Goal: Browse casually: Explore the website without a specific task or goal

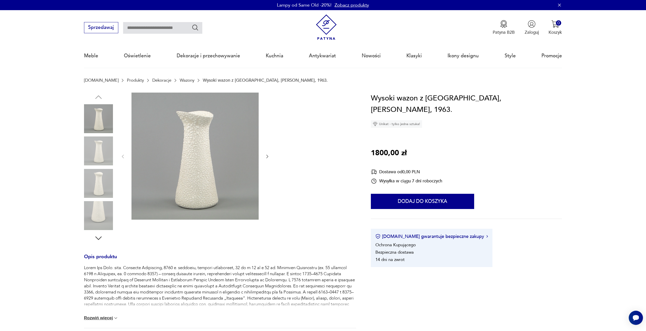
click at [101, 149] on img at bounding box center [98, 151] width 29 height 29
click at [103, 190] on img at bounding box center [98, 183] width 29 height 29
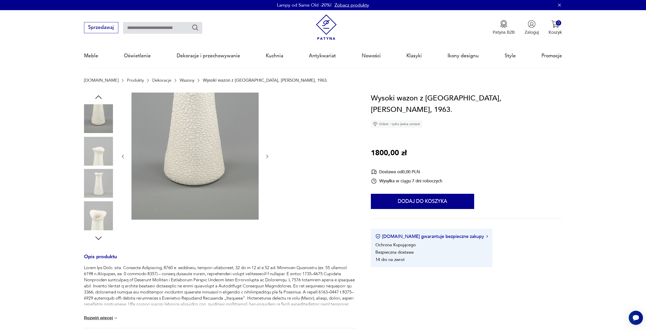
click at [104, 199] on div at bounding box center [98, 184] width 29 height 30
click at [104, 212] on img at bounding box center [98, 215] width 29 height 29
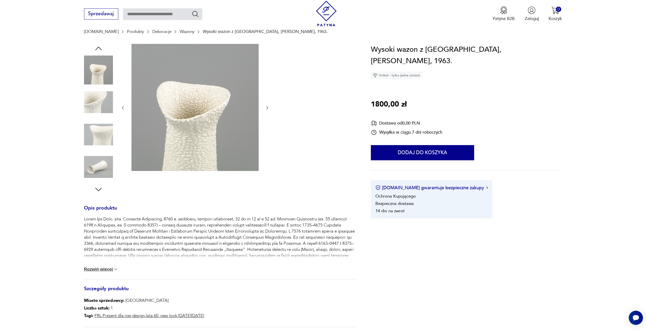
scroll to position [127, 0]
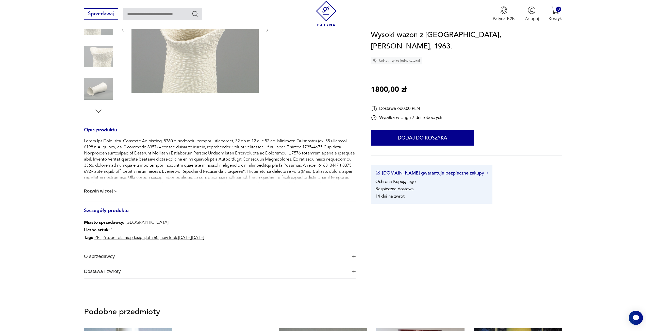
click at [99, 190] on button "Rozwiń więcej" at bounding box center [101, 191] width 35 height 5
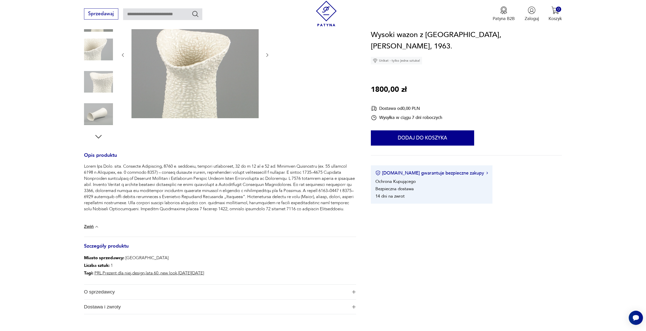
scroll to position [0, 0]
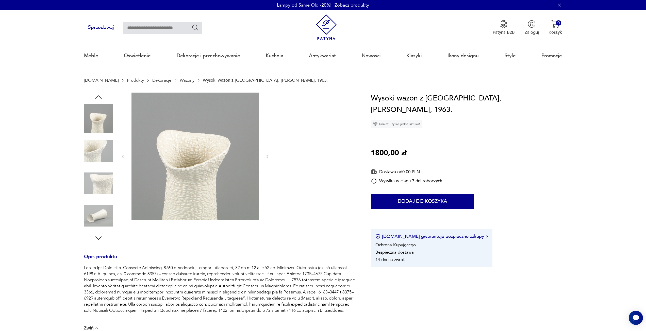
click at [95, 126] on img at bounding box center [98, 118] width 29 height 29
click at [217, 153] on img at bounding box center [195, 156] width 127 height 127
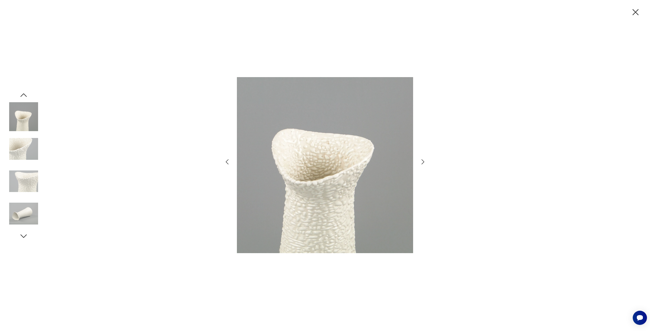
click at [23, 211] on img at bounding box center [23, 213] width 29 height 29
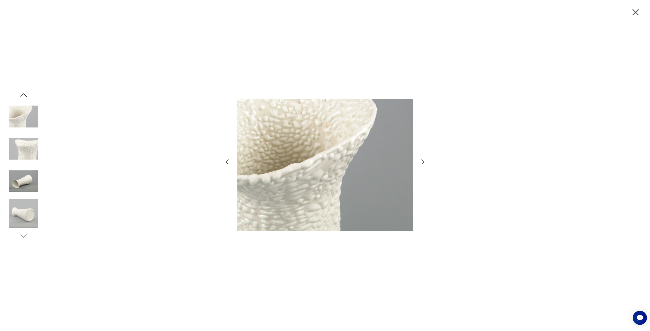
click at [633, 10] on icon "button" at bounding box center [635, 12] width 11 height 11
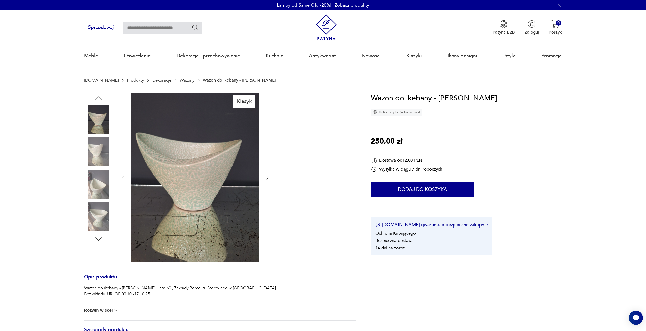
click at [266, 177] on icon "button" at bounding box center [267, 177] width 5 height 5
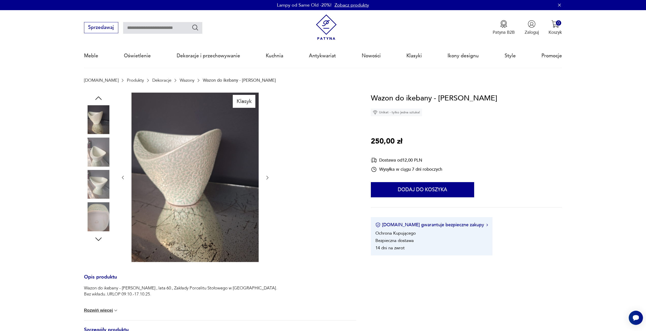
click at [266, 177] on icon "button" at bounding box center [267, 177] width 5 height 5
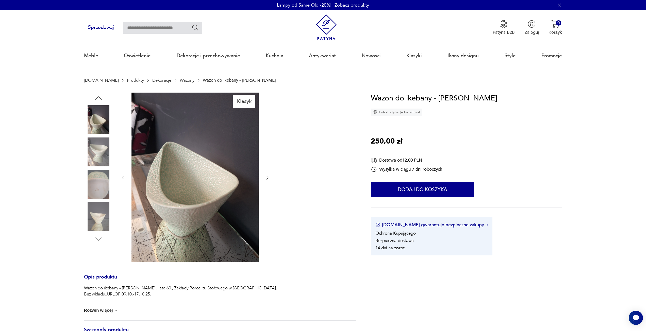
click at [266, 177] on icon "button" at bounding box center [267, 177] width 5 height 5
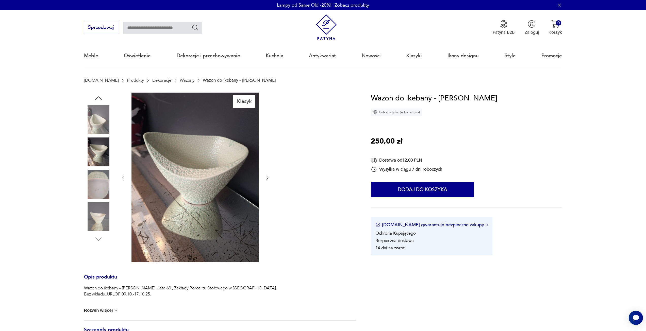
click at [266, 177] on icon "button" at bounding box center [267, 177] width 5 height 5
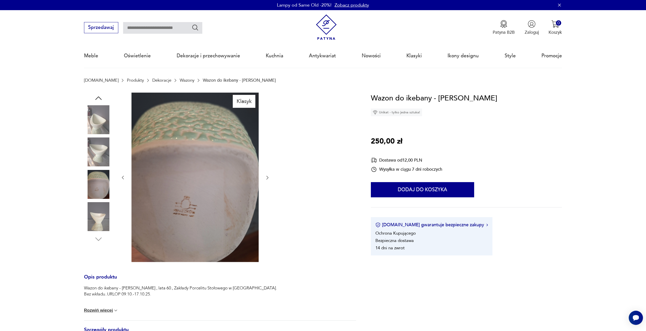
click at [266, 177] on icon "button" at bounding box center [267, 177] width 5 height 5
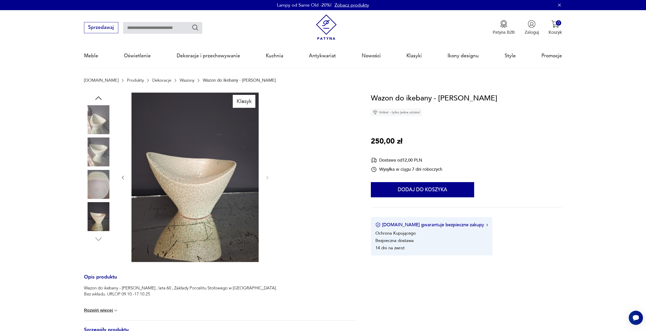
click at [98, 185] on img at bounding box center [98, 184] width 29 height 29
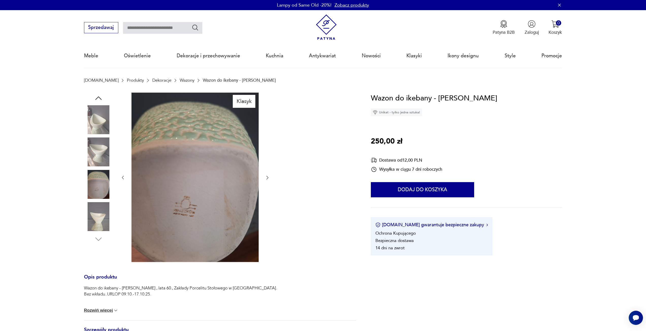
click at [100, 156] on img at bounding box center [98, 152] width 29 height 29
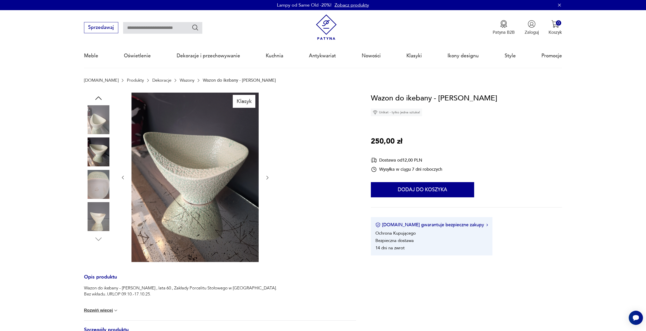
click at [96, 134] on img at bounding box center [98, 119] width 29 height 29
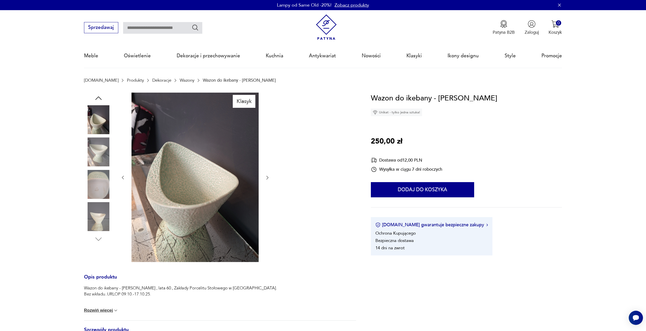
click at [98, 120] on img at bounding box center [98, 119] width 29 height 29
click at [92, 222] on img at bounding box center [98, 216] width 29 height 29
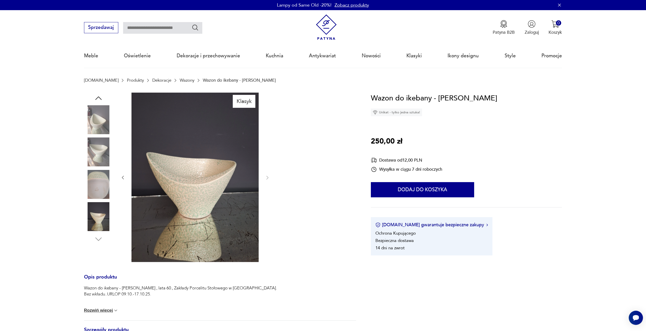
click at [100, 99] on icon "button" at bounding box center [98, 98] width 9 height 9
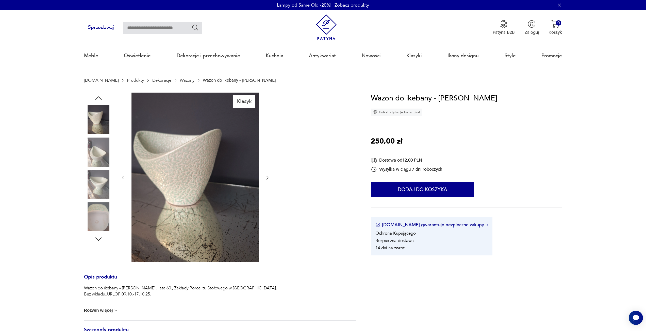
click at [100, 99] on icon "button" at bounding box center [98, 98] width 9 height 9
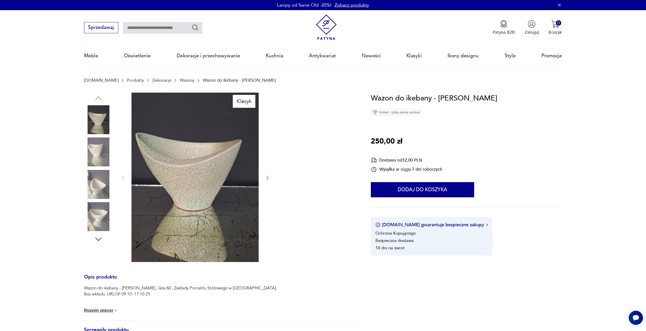
click at [104, 129] on img at bounding box center [98, 119] width 29 height 29
click at [100, 124] on img at bounding box center [98, 119] width 29 height 29
click at [93, 151] on img at bounding box center [98, 152] width 29 height 29
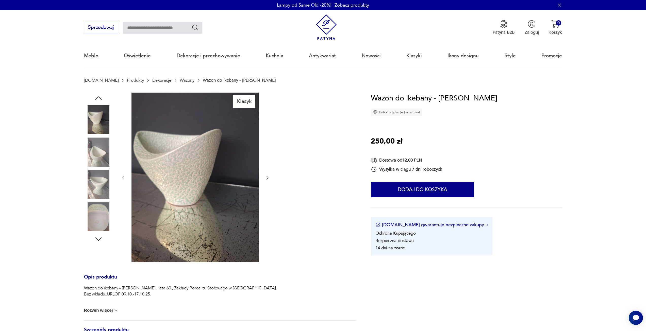
click at [94, 167] on div at bounding box center [98, 153] width 29 height 30
click at [97, 158] on img at bounding box center [98, 152] width 29 height 29
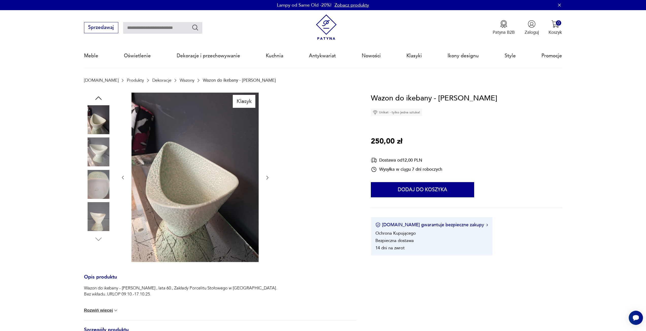
click at [99, 162] on img at bounding box center [98, 152] width 29 height 29
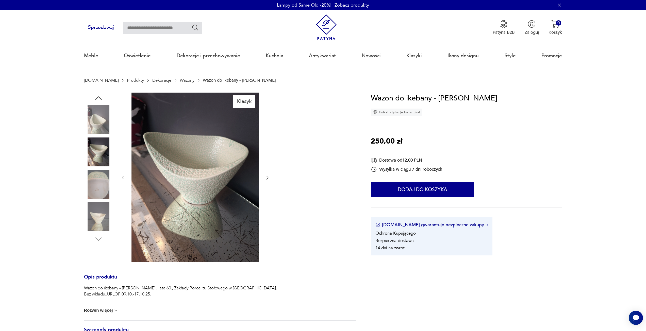
click at [98, 181] on img at bounding box center [98, 184] width 29 height 29
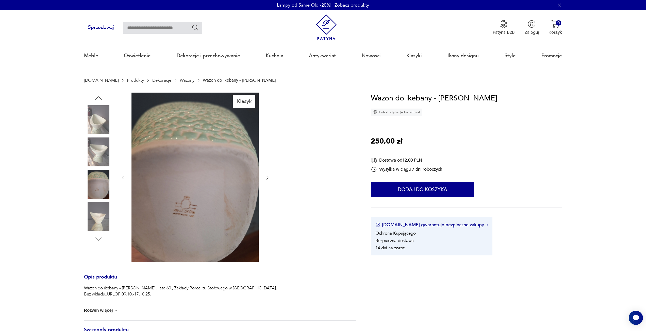
click at [267, 175] on icon "button" at bounding box center [267, 177] width 5 height 5
